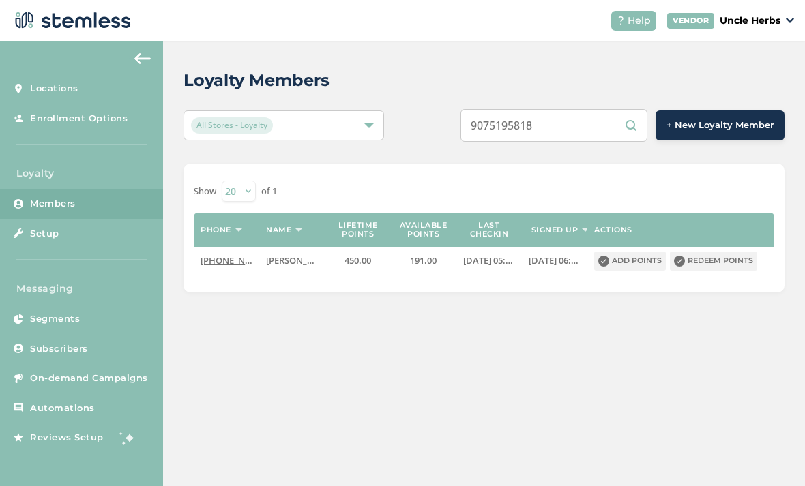
scroll to position [26, 0]
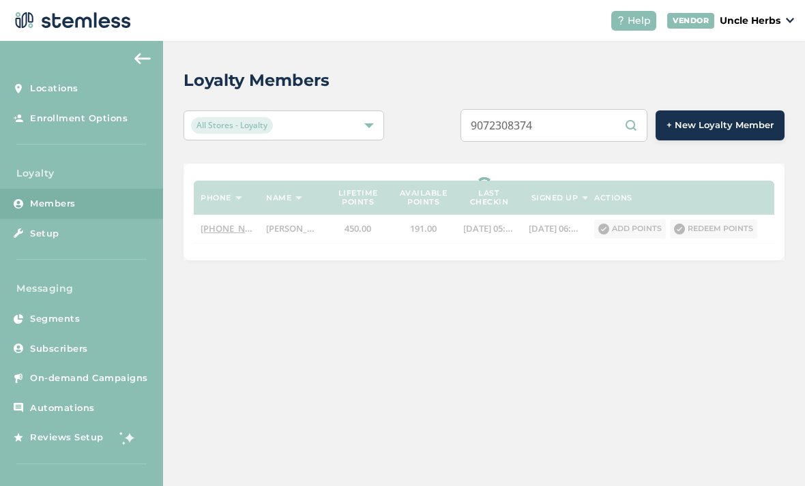
click at [431, 82] on div "Loyalty Members All Stores - Loyalty 9072308374 + New Loyalty Member Phone Name…" at bounding box center [484, 164] width 642 height 247
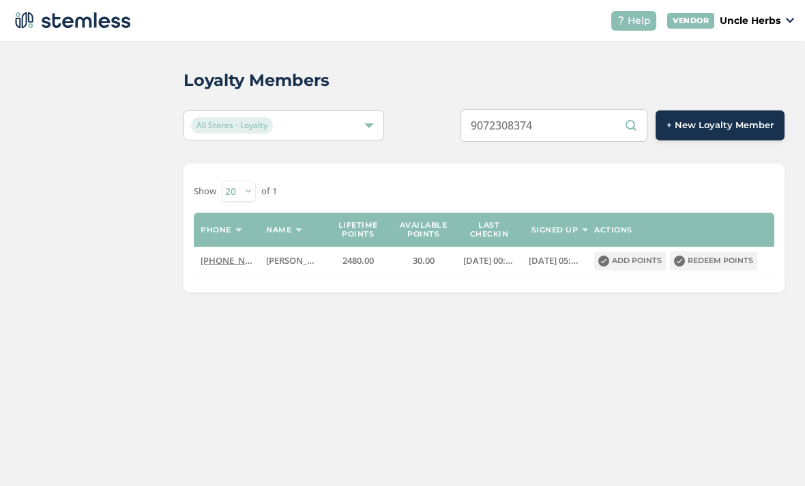
scroll to position [44, 0]
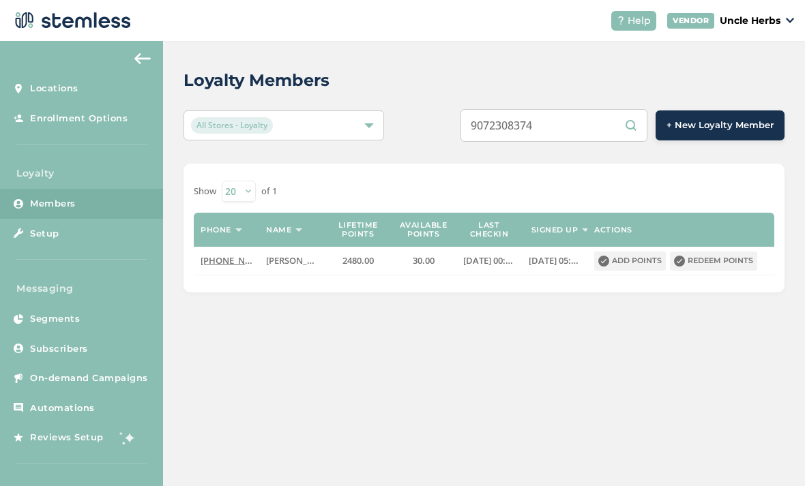
click at [589, 109] on input "9072308374" at bounding box center [553, 125] width 187 height 33
type input "9"
click at [556, 109] on input "text" at bounding box center [553, 125] width 187 height 33
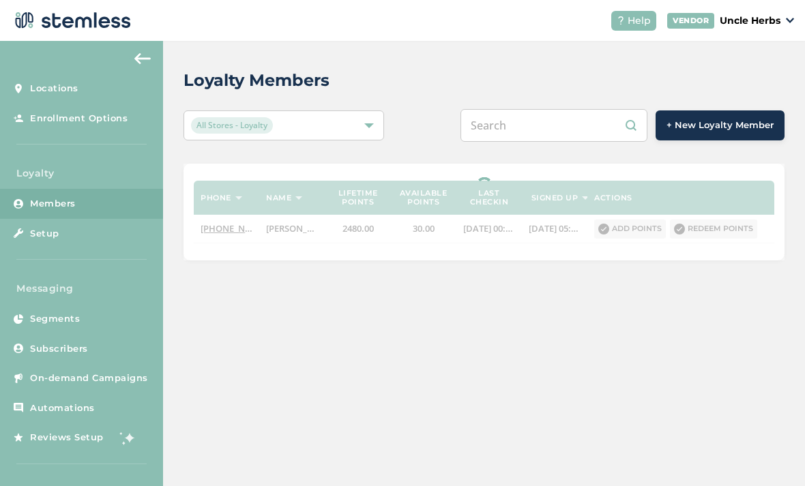
click at [558, 109] on input "text" at bounding box center [553, 125] width 187 height 33
paste input "9073608208"
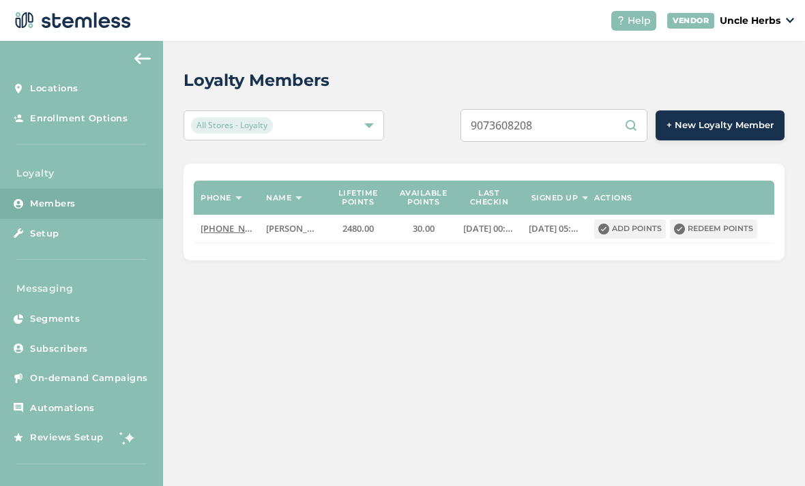
click at [647, 68] on div "Loyalty Members" at bounding box center [478, 80] width 590 height 25
click at [582, 109] on input "9073608208" at bounding box center [553, 125] width 187 height 33
click at [606, 109] on input "9073608208" at bounding box center [553, 125] width 187 height 33
click at [737, 41] on div "Loyalty Members All Stores - Loyalty 9073608208 + New Loyalty Member Phone Name…" at bounding box center [484, 164] width 642 height 247
click at [455, 109] on div "9073608208 + New Loyalty Member" at bounding box center [609, 125] width 351 height 33
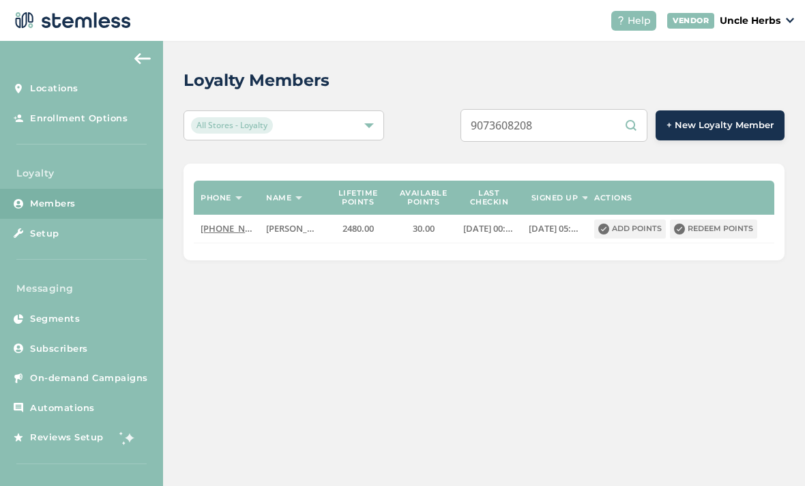
click at [443, 109] on div "9073608208 + New Loyalty Member" at bounding box center [609, 125] width 351 height 33
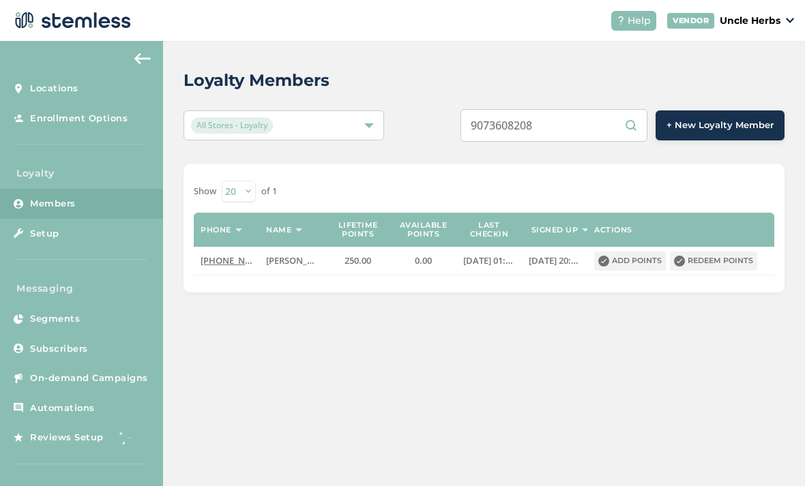
click at [594, 109] on input "9073608208" at bounding box center [553, 125] width 187 height 33
type input "9"
click at [547, 109] on input "text" at bounding box center [553, 125] width 187 height 33
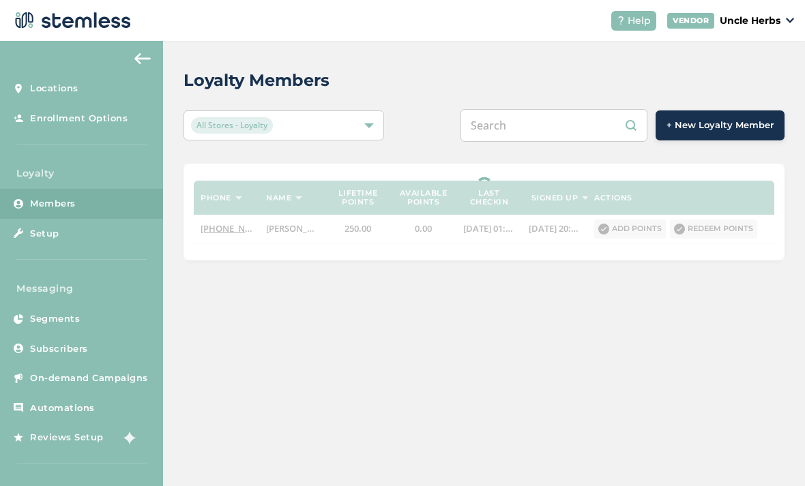
paste input "9078302884"
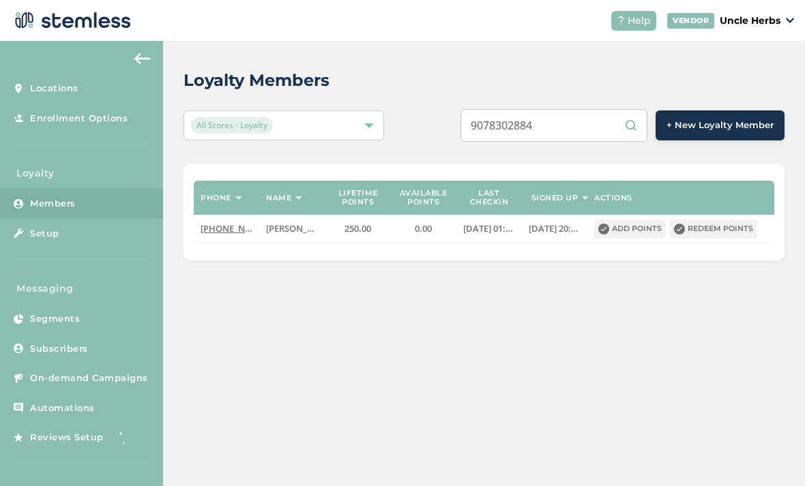
click at [696, 41] on div "Loyalty Members All Stores - Loyalty 9078302884 + New Loyalty Member Phone Name…" at bounding box center [484, 164] width 642 height 247
click at [602, 109] on input "9078302884" at bounding box center [553, 125] width 187 height 33
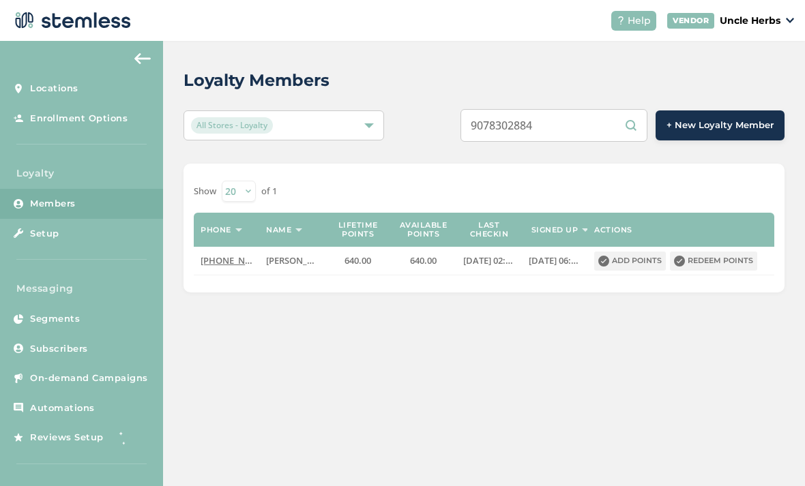
click at [610, 109] on input "9078302884" at bounding box center [553, 125] width 187 height 33
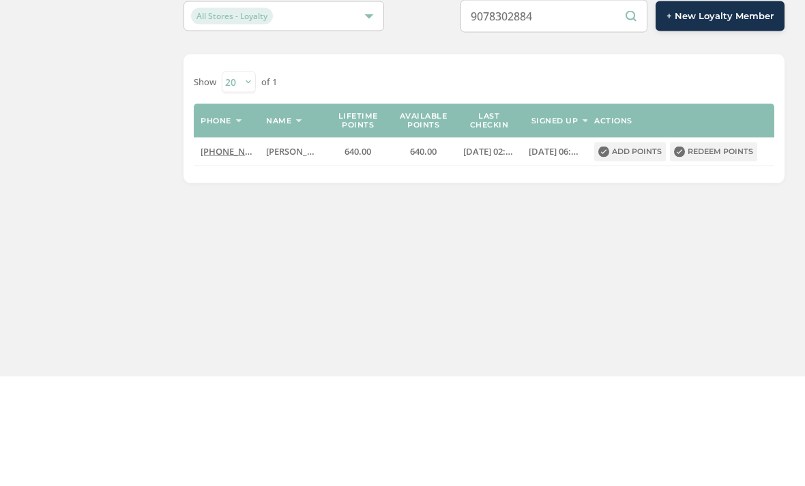
scroll to position [26, 0]
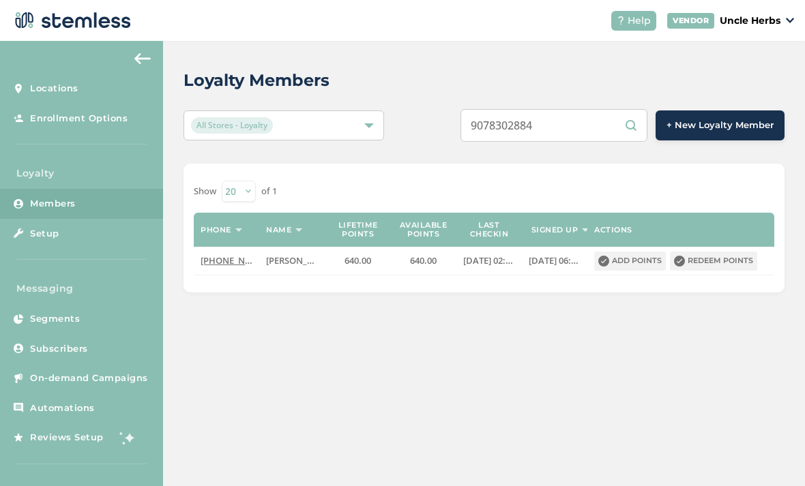
click at [591, 109] on input "9078302884" at bounding box center [553, 125] width 187 height 33
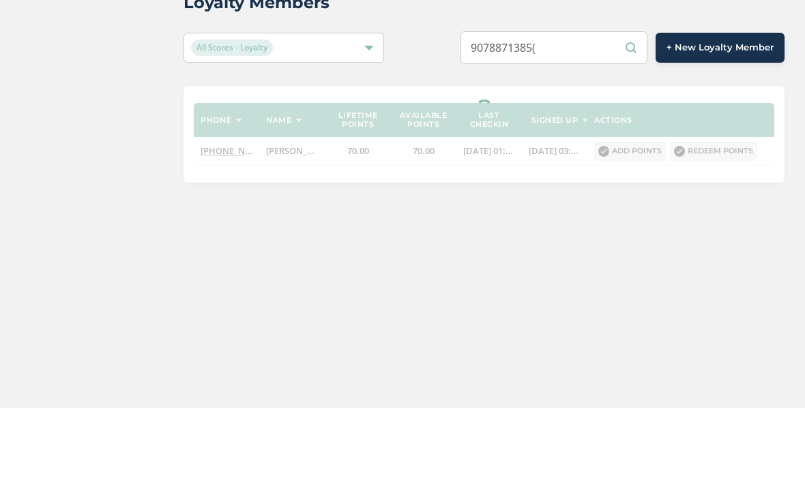
scroll to position [44, 0]
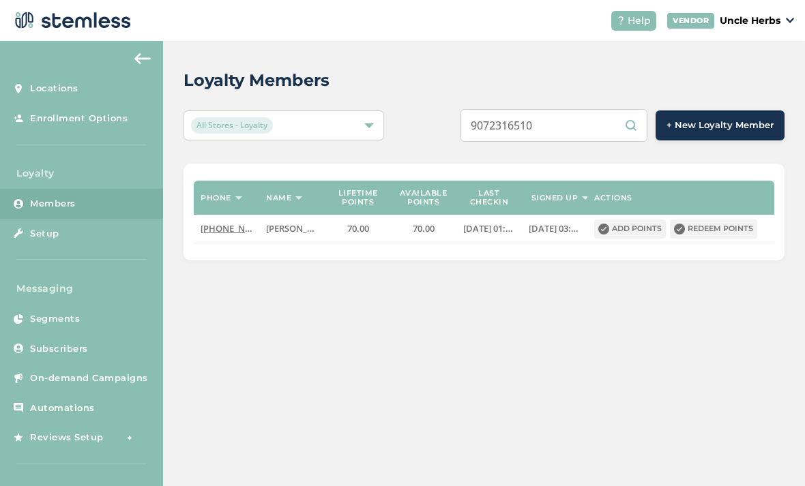
click at [431, 61] on div "Loyalty Members All Stores - Loyalty 9072316510 + New Loyalty Member Phone Name…" at bounding box center [484, 164] width 642 height 247
click at [599, 109] on input "9072316510" at bounding box center [553, 125] width 187 height 33
click at [438, 104] on div "Loyalty Members All Stores - Loyalty 9072316510 + New Loyalty Member Phone Name…" at bounding box center [484, 164] width 642 height 247
click at [591, 109] on input "9072316510" at bounding box center [553, 125] width 187 height 33
click at [606, 109] on input "9072316510" at bounding box center [553, 125] width 187 height 33
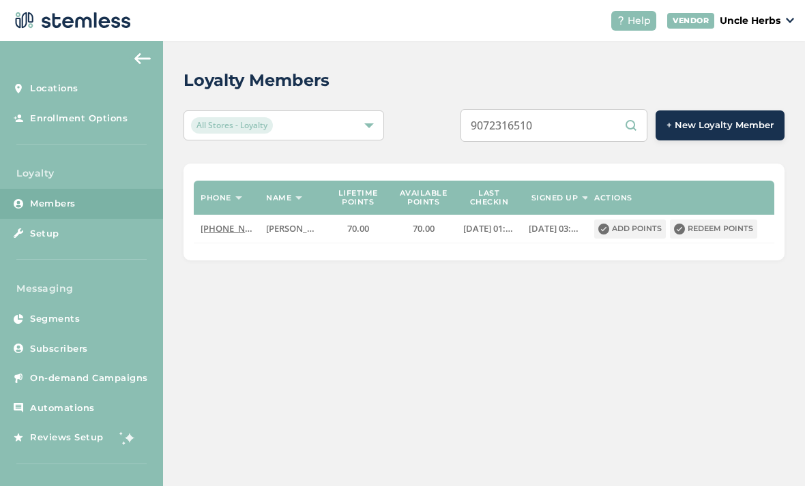
click at [595, 109] on input "9072316510" at bounding box center [553, 125] width 187 height 33
click at [615, 109] on input "9072316510" at bounding box center [553, 125] width 187 height 33
click at [630, 109] on input "9072316510" at bounding box center [553, 125] width 187 height 33
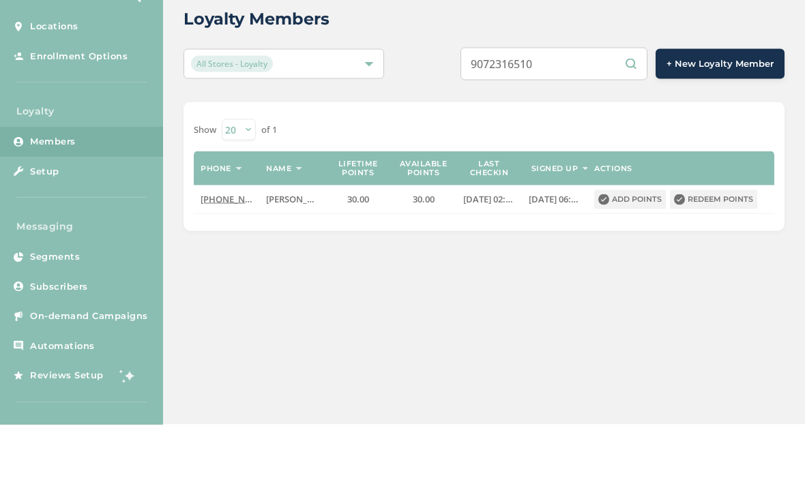
scroll to position [0, 0]
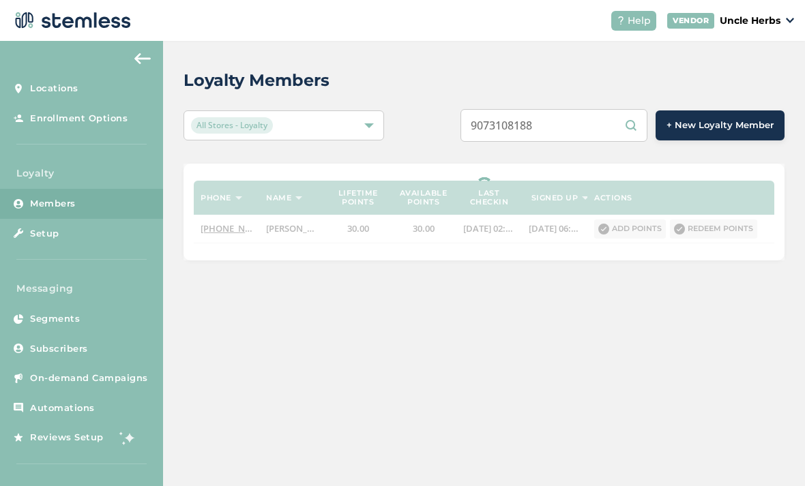
click at [632, 121] on input "9073108188" at bounding box center [553, 125] width 187 height 33
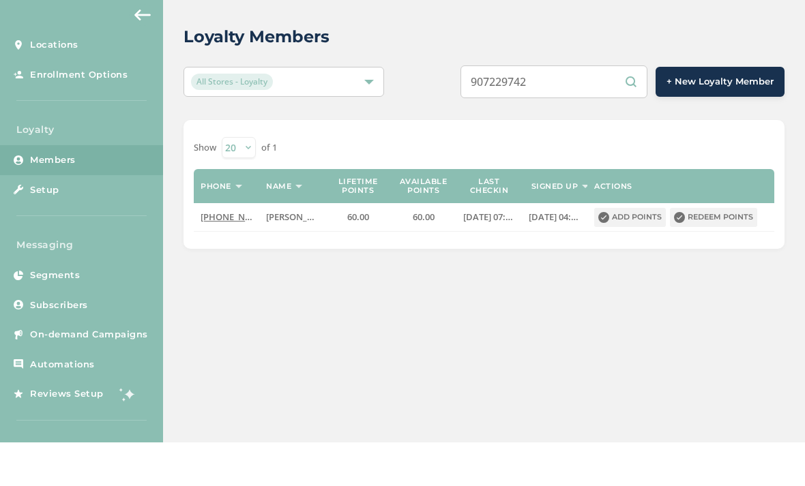
type input "9072297420"
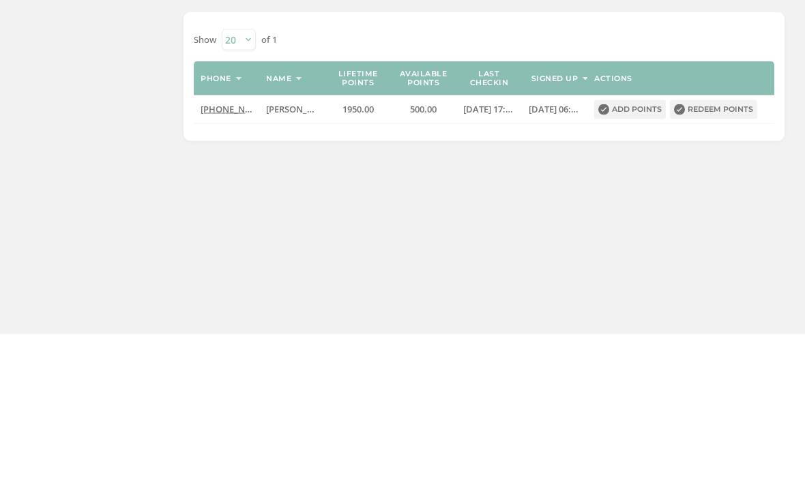
scroll to position [26, 0]
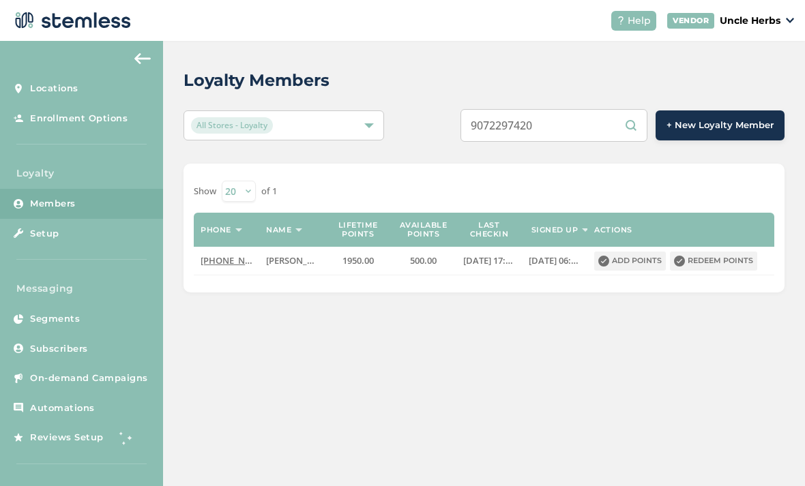
click at [578, 109] on input "9072297420" at bounding box center [553, 125] width 187 height 33
click at [579, 109] on input "9072297420" at bounding box center [553, 125] width 187 height 33
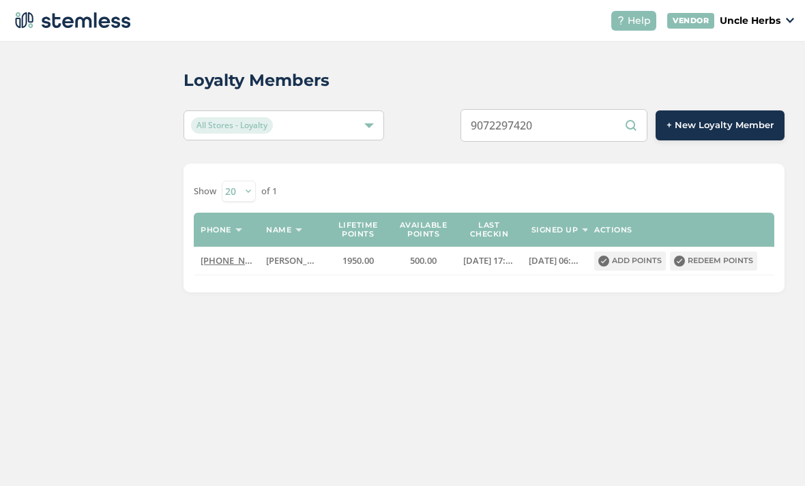
scroll to position [44, 0]
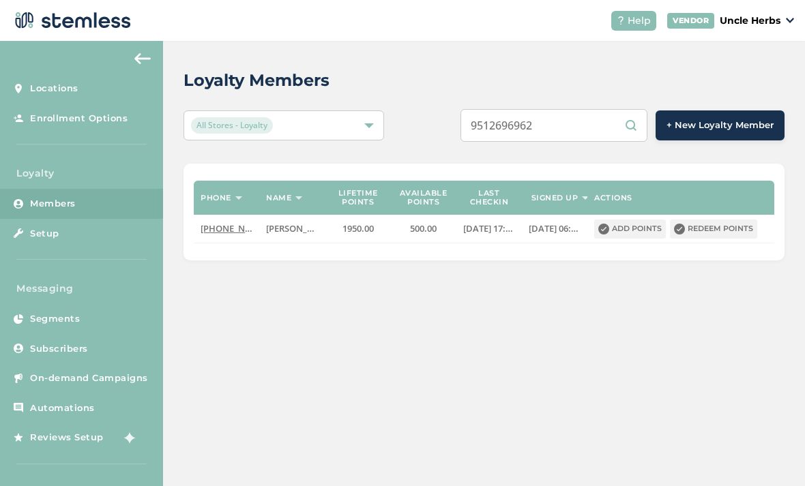
click at [625, 109] on input "9512696962" at bounding box center [553, 125] width 187 height 33
click at [631, 109] on input "9512696962" at bounding box center [553, 125] width 187 height 33
click at [674, 41] on div "Loyalty Members All Stores - Loyalty 9512696962 + New Loyalty Member Phone Name…" at bounding box center [484, 164] width 642 height 247
click at [640, 109] on input "9512696962" at bounding box center [553, 125] width 187 height 33
click at [632, 109] on input "9512696962" at bounding box center [553, 125] width 187 height 33
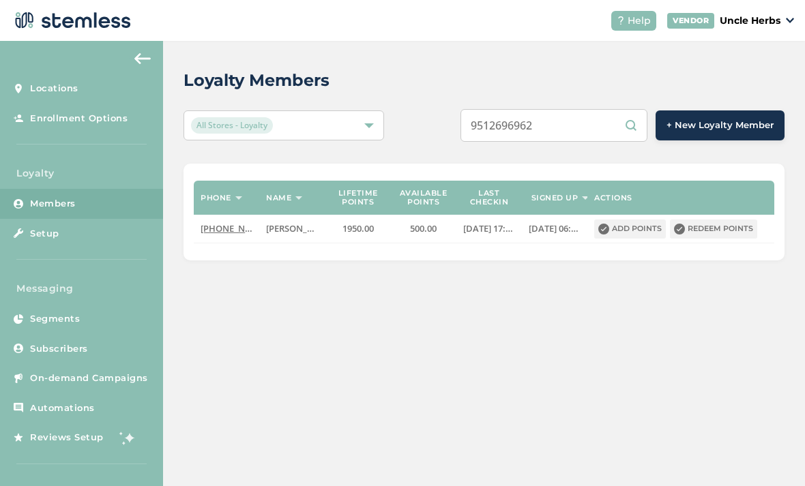
click at [633, 109] on input "9512696962" at bounding box center [553, 125] width 187 height 33
click at [624, 109] on input "9512696962" at bounding box center [553, 125] width 187 height 33
click at [626, 109] on input "9512696962" at bounding box center [553, 125] width 187 height 33
click at [629, 109] on input "9512696962" at bounding box center [553, 125] width 187 height 33
click at [626, 109] on input "9512696962" at bounding box center [553, 125] width 187 height 33
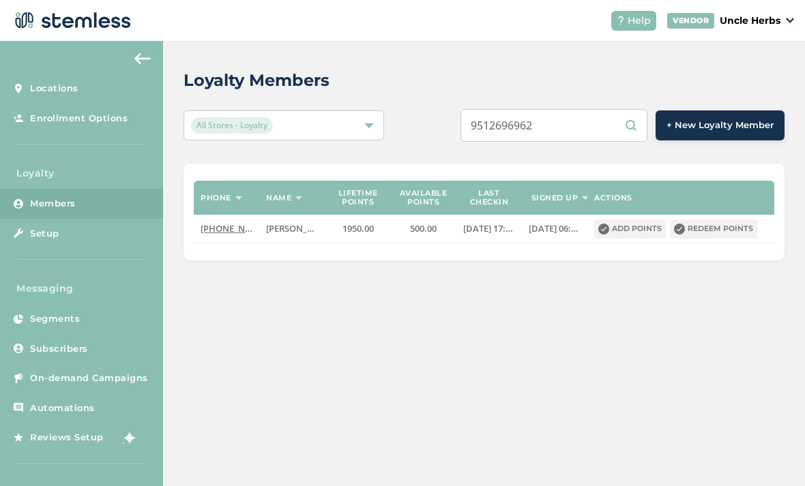
click at [698, 68] on div "Loyalty Members" at bounding box center [478, 80] width 590 height 25
click at [635, 109] on input "9512696962" at bounding box center [553, 125] width 187 height 33
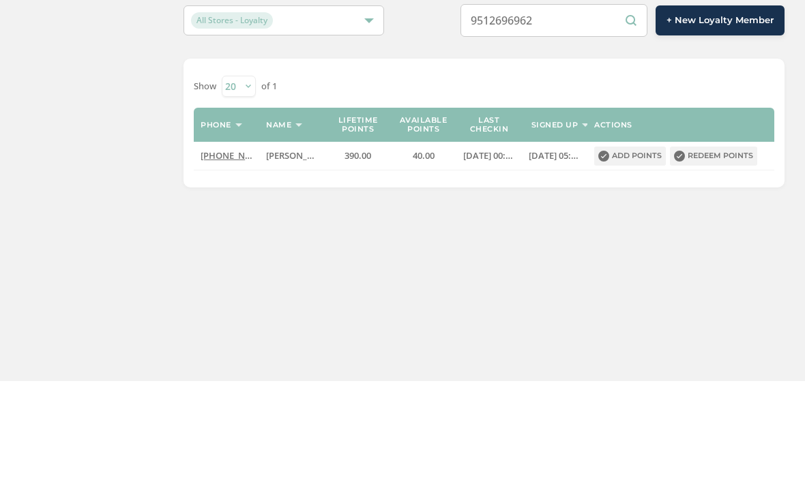
scroll to position [26, 0]
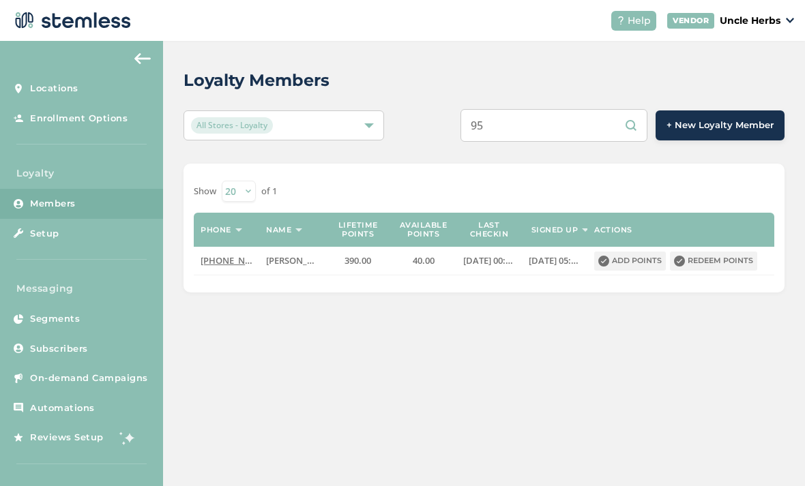
type input "9"
click at [571, 109] on input "9075382788" at bounding box center [553, 125] width 187 height 33
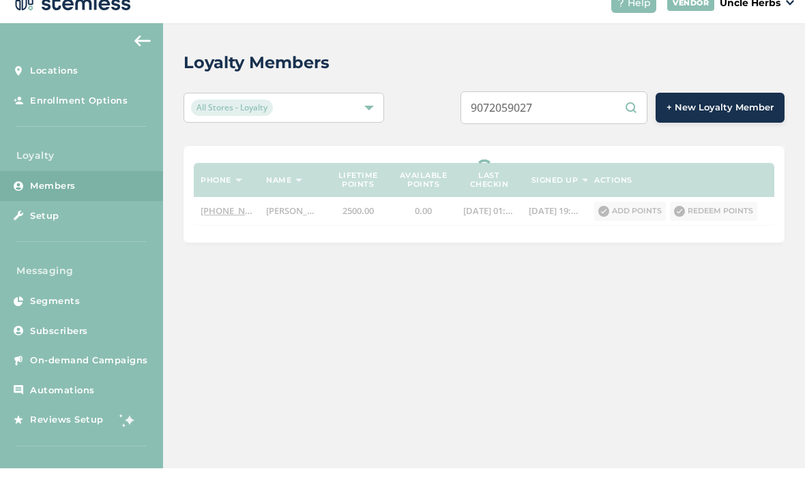
type input "9072059027"
click at [420, 109] on div "All Stores - Loyalty 9072059027 + New Loyalty Member" at bounding box center [483, 125] width 601 height 33
